Goal: Check status: Check status

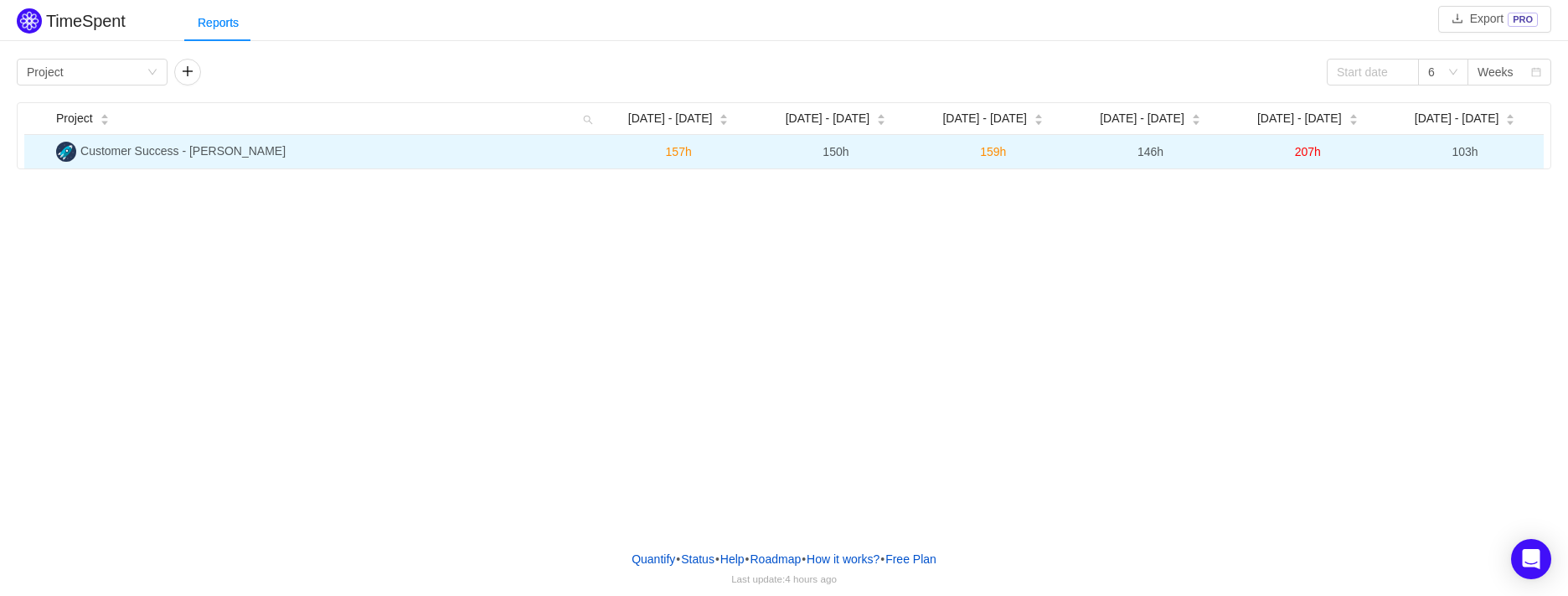
click at [205, 158] on span "Customer Success - [PERSON_NAME]" at bounding box center [183, 151] width 206 height 13
click at [220, 151] on span "Customer Success - [PERSON_NAME]" at bounding box center [183, 151] width 206 height 13
click at [1314, 139] on td "207h" at bounding box center [1308, 151] width 158 height 33
click at [211, 160] on td "Customer Success - [PERSON_NAME]" at bounding box center [324, 151] width 550 height 33
